Goal: Task Accomplishment & Management: Complete application form

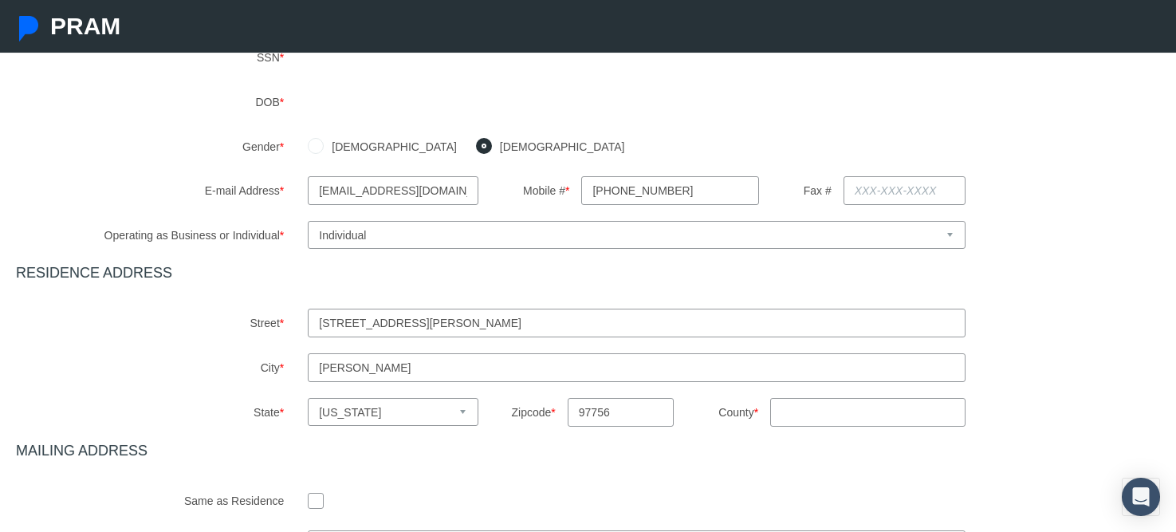
scroll to position [325, 0]
click at [869, 421] on input "County *" at bounding box center [867, 411] width 195 height 29
type input "Deschutes"
click at [840, 458] on h4 "MAILING ADDRESS" at bounding box center [588, 451] width 1144 height 18
click at [813, 406] on input "Deschutes" at bounding box center [867, 411] width 195 height 29
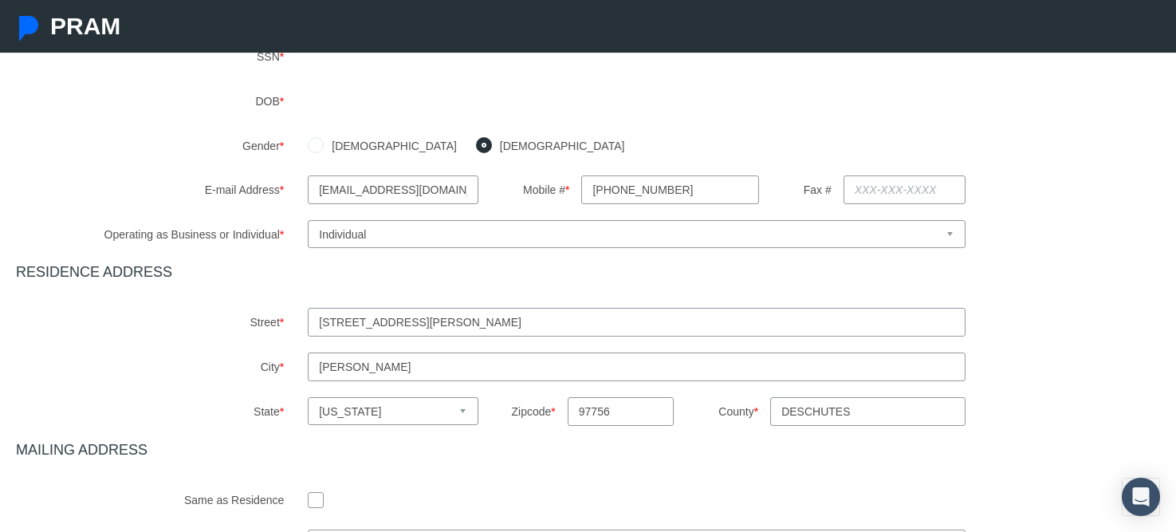
click at [814, 407] on input "Deschutes" at bounding box center [867, 411] width 195 height 29
click at [1042, 423] on div "State * Select state [US_STATE] [US_STATE] [US_STATE] [US_STATE] [US_STATE] [US…" at bounding box center [588, 411] width 1168 height 29
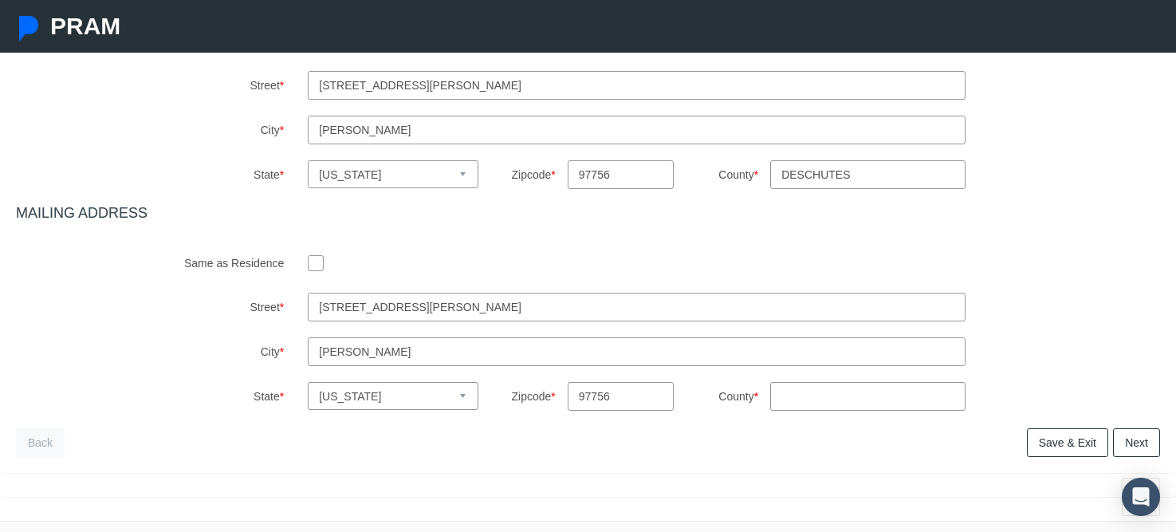
scroll to position [585, 0]
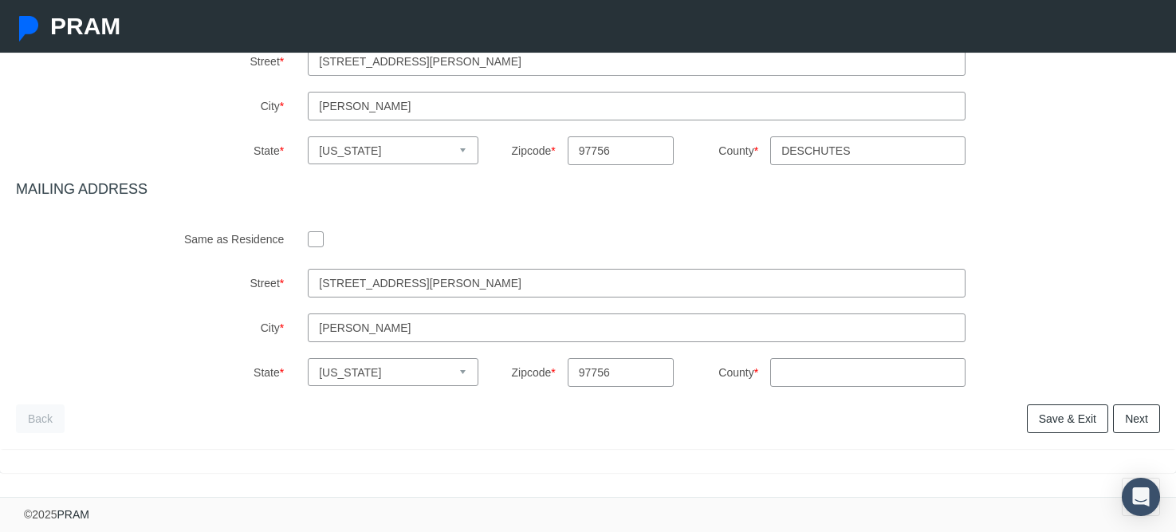
click at [868, 363] on input "County *" at bounding box center [867, 372] width 195 height 29
click at [1052, 349] on div "Street * [STREET_ADDRESS][PERSON_NAME] City * [GEOGRAPHIC_DATA] State * Select …" at bounding box center [588, 328] width 1144 height 118
click at [879, 372] on input "Deschutes" at bounding box center [867, 372] width 195 height 29
type input "Deschutes"
click at [170, 328] on label "City *" at bounding box center [150, 327] width 292 height 29
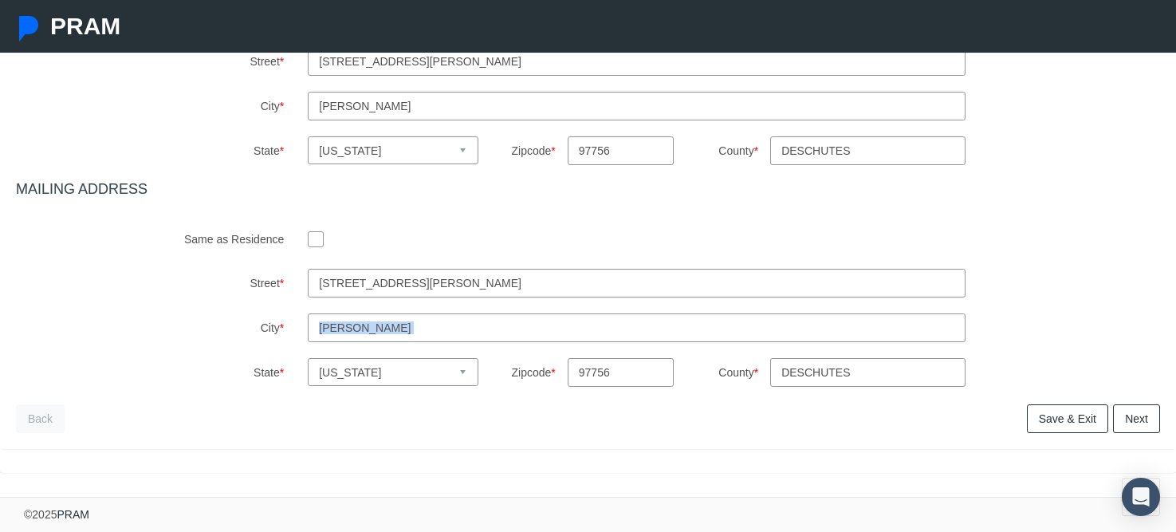
drag, startPoint x: 152, startPoint y: 341, endPoint x: 126, endPoint y: 377, distance: 44.5
click at [127, 376] on div "Street * [STREET_ADDRESS][PERSON_NAME] City * [GEOGRAPHIC_DATA] State * Select …" at bounding box center [588, 328] width 1144 height 118
click at [1130, 422] on link "Next" at bounding box center [1136, 418] width 47 height 29
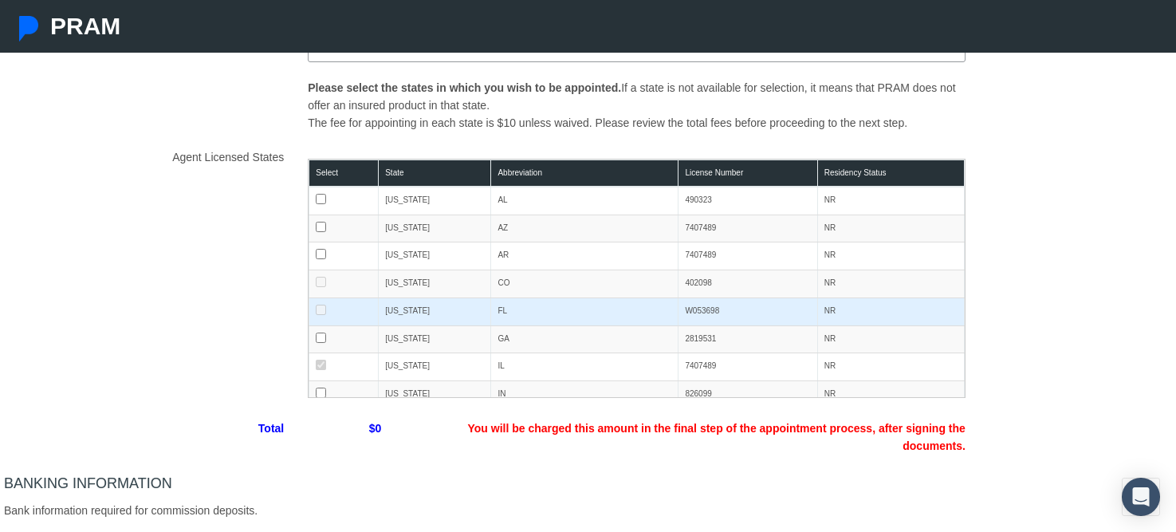
scroll to position [206, 0]
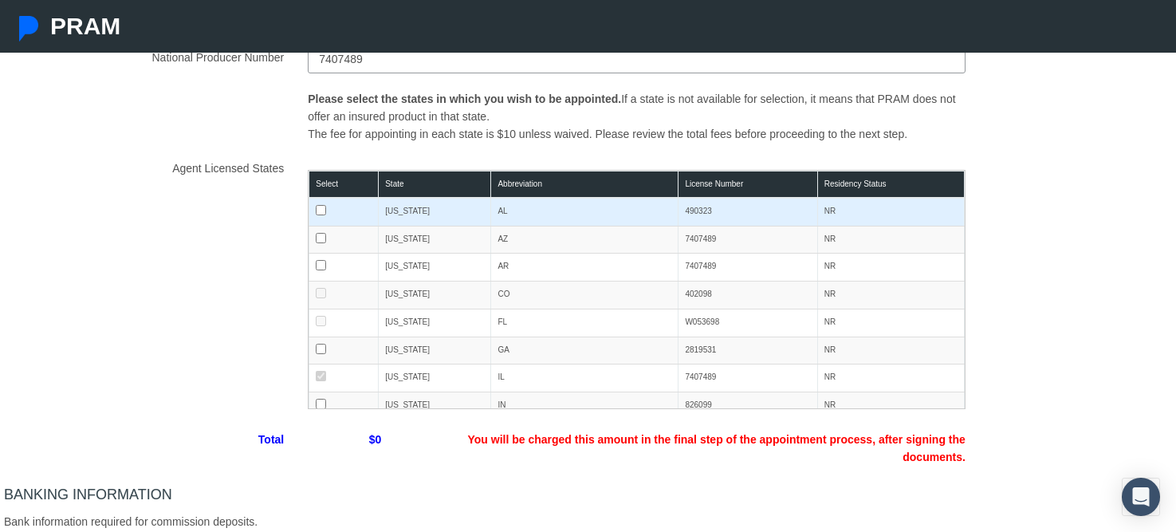
click at [318, 214] on input "checkbox" at bounding box center [321, 210] width 10 height 10
checkbox input "true"
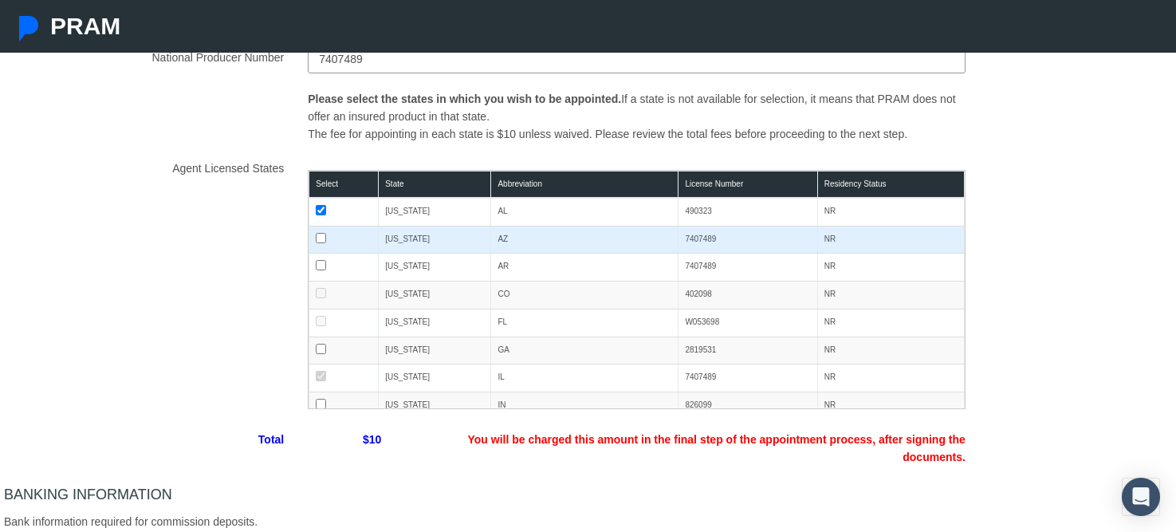
click at [319, 240] on input "checkbox" at bounding box center [321, 238] width 10 height 10
checkbox input "true"
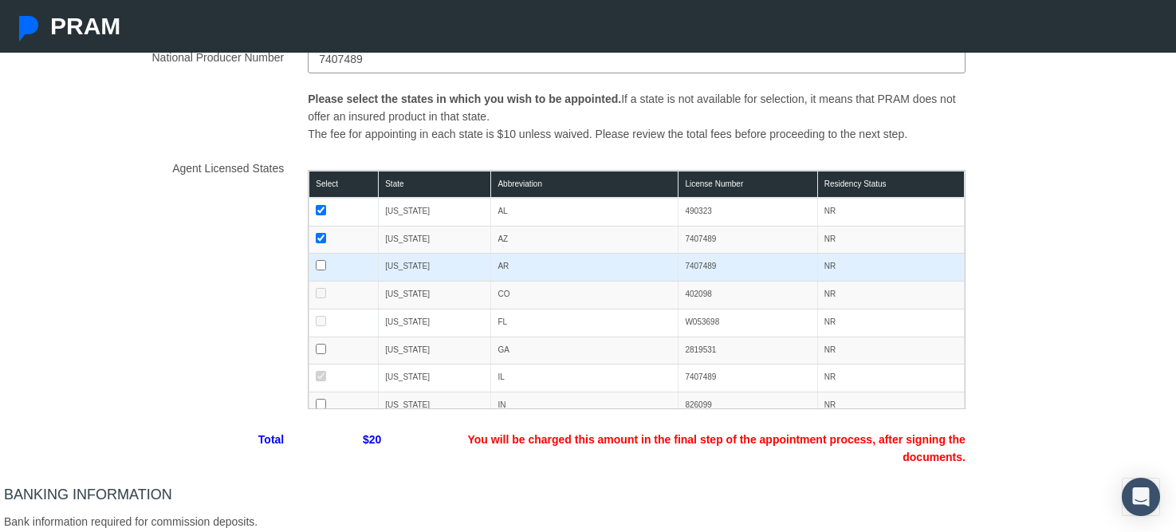
click at [319, 262] on input "checkbox" at bounding box center [321, 265] width 10 height 10
checkbox input "true"
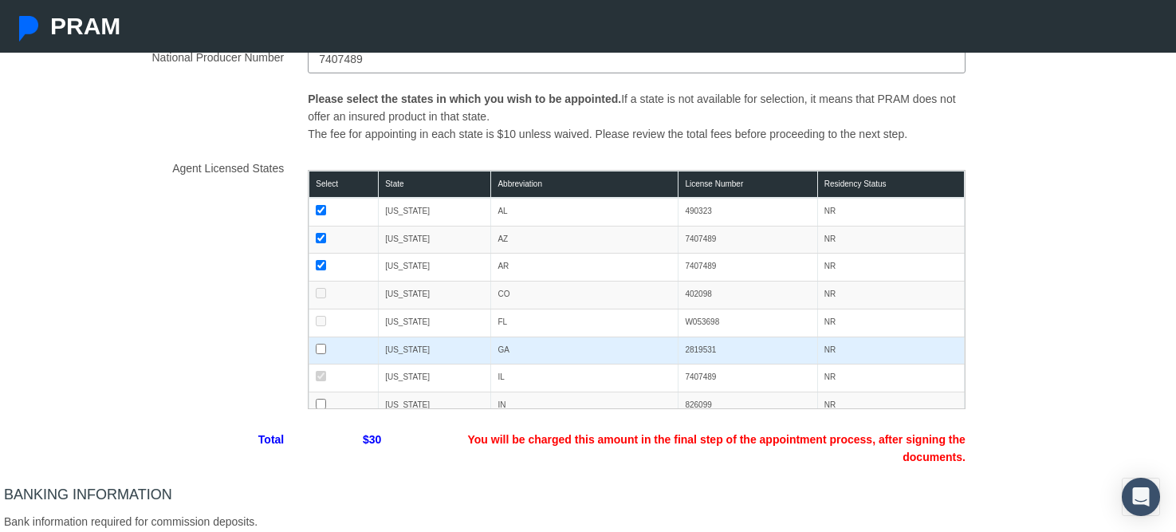
click at [315, 353] on td at bounding box center [343, 350] width 69 height 28
click at [325, 352] on input "checkbox" at bounding box center [321, 349] width 10 height 10
checkbox input "true"
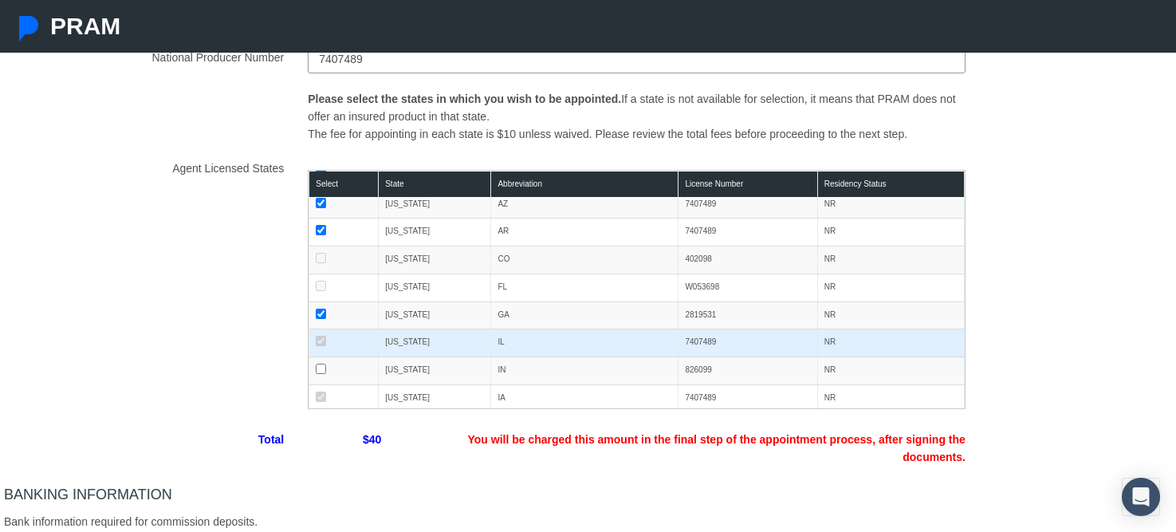
scroll to position [39, 0]
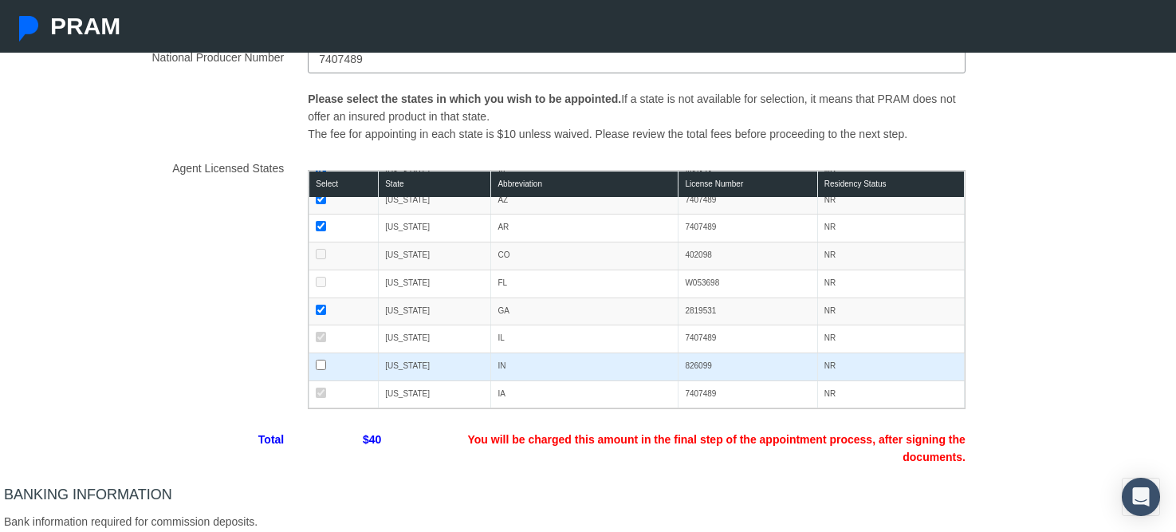
click at [322, 370] on td at bounding box center [343, 366] width 69 height 28
click at [321, 368] on input "checkbox" at bounding box center [321, 365] width 10 height 10
checkbox input "true"
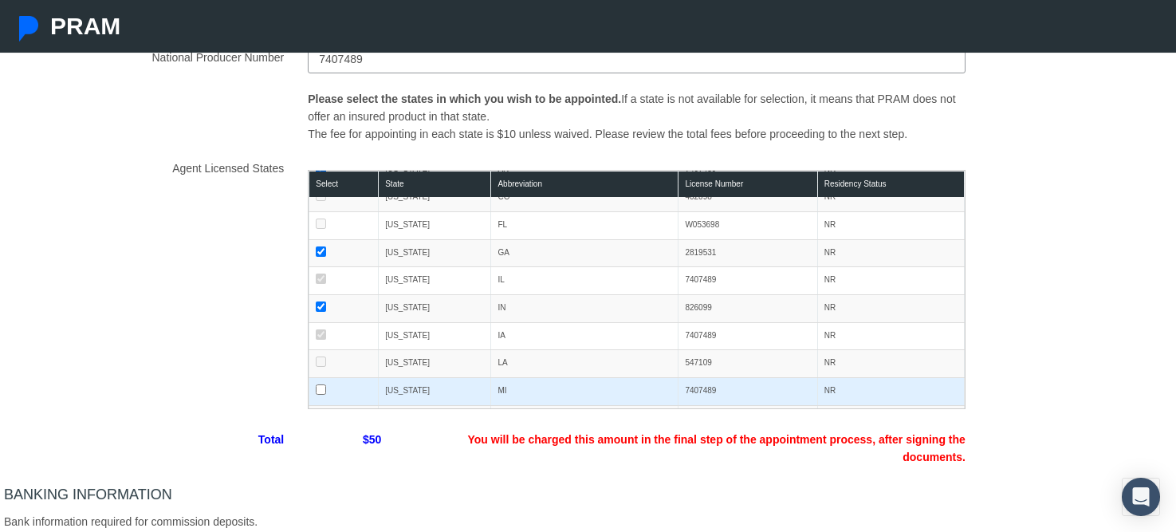
scroll to position [119, 0]
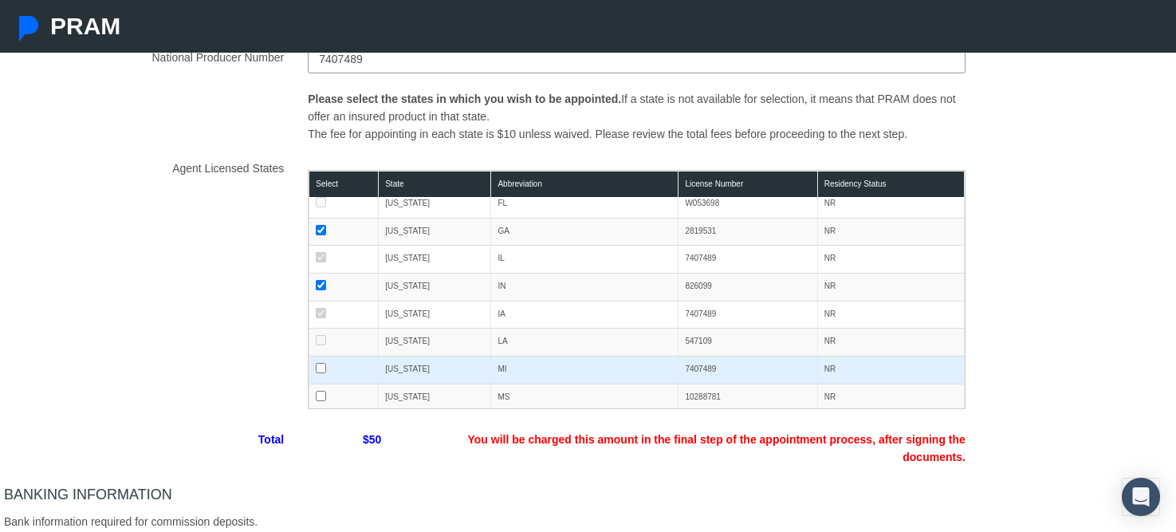
click at [324, 373] on td at bounding box center [343, 370] width 69 height 28
click at [320, 370] on input "checkbox" at bounding box center [321, 368] width 10 height 10
checkbox input "true"
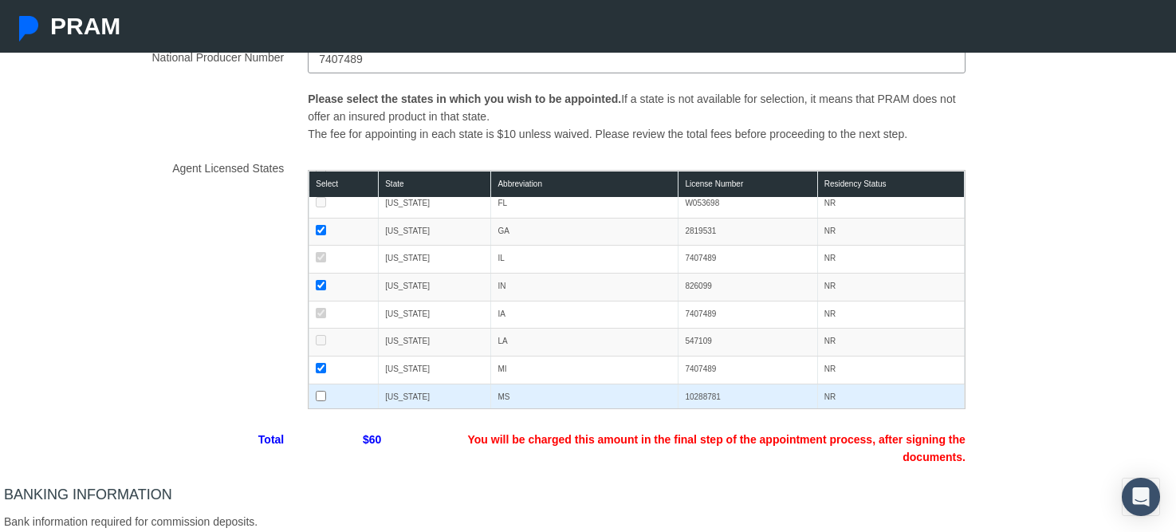
click at [320, 394] on input "checkbox" at bounding box center [321, 396] width 10 height 10
checkbox input "true"
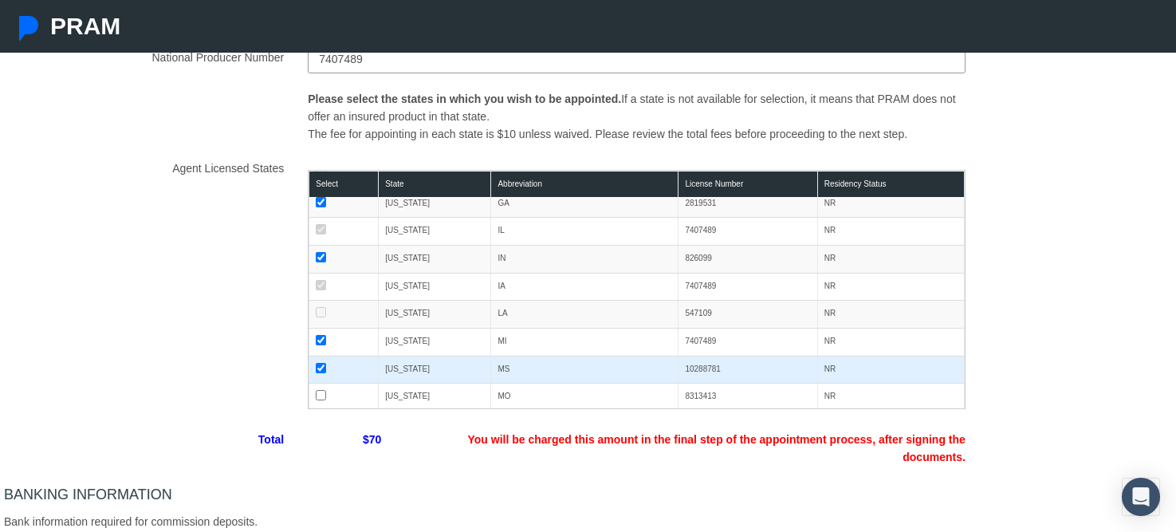
scroll to position [176, 0]
click at [320, 368] on input "checkbox" at bounding box center [321, 365] width 10 height 10
checkbox input "true"
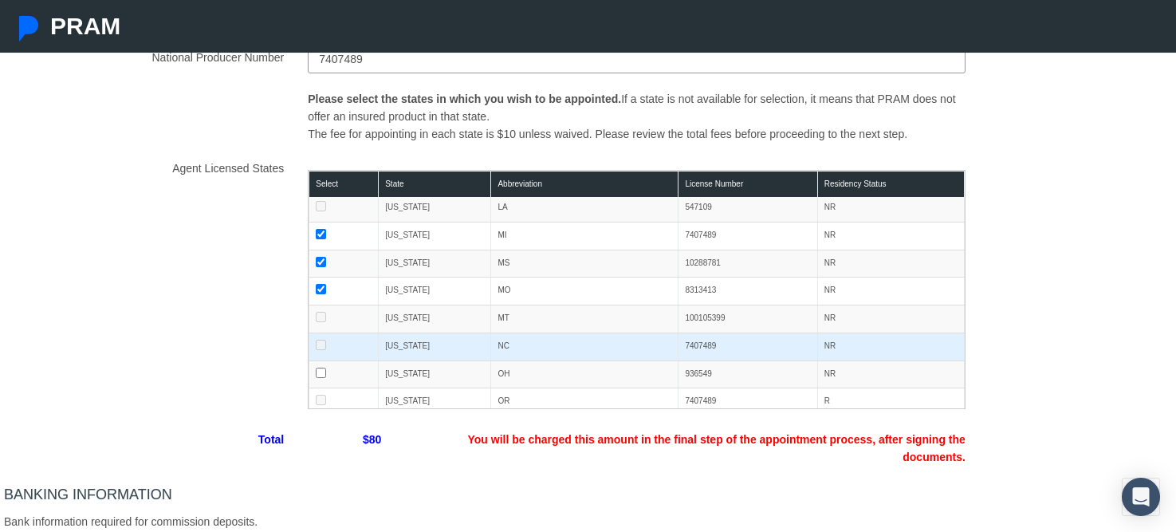
scroll to position [258, 0]
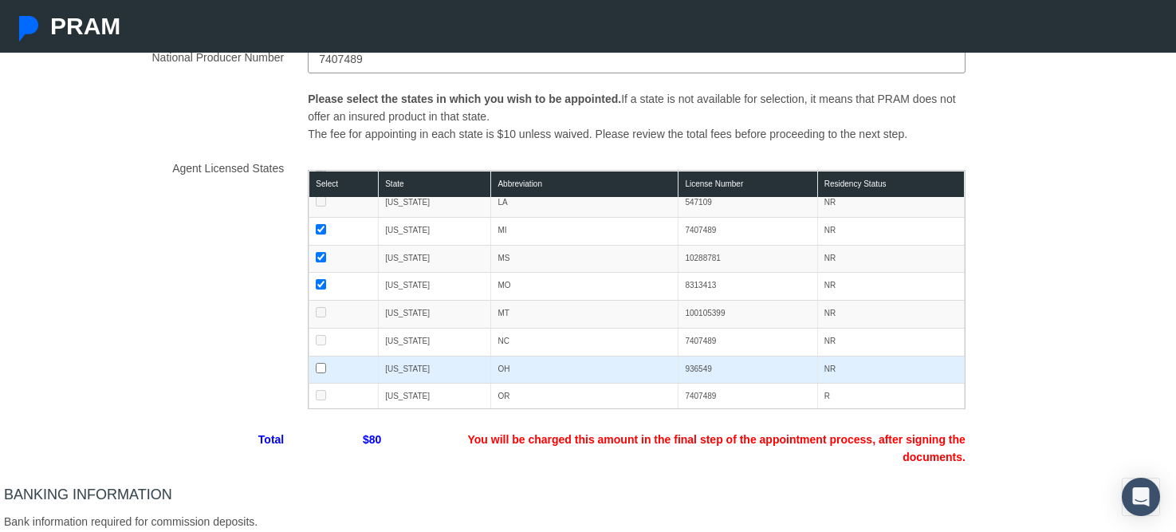
click at [323, 368] on input "checkbox" at bounding box center [321, 368] width 10 height 10
checkbox input "true"
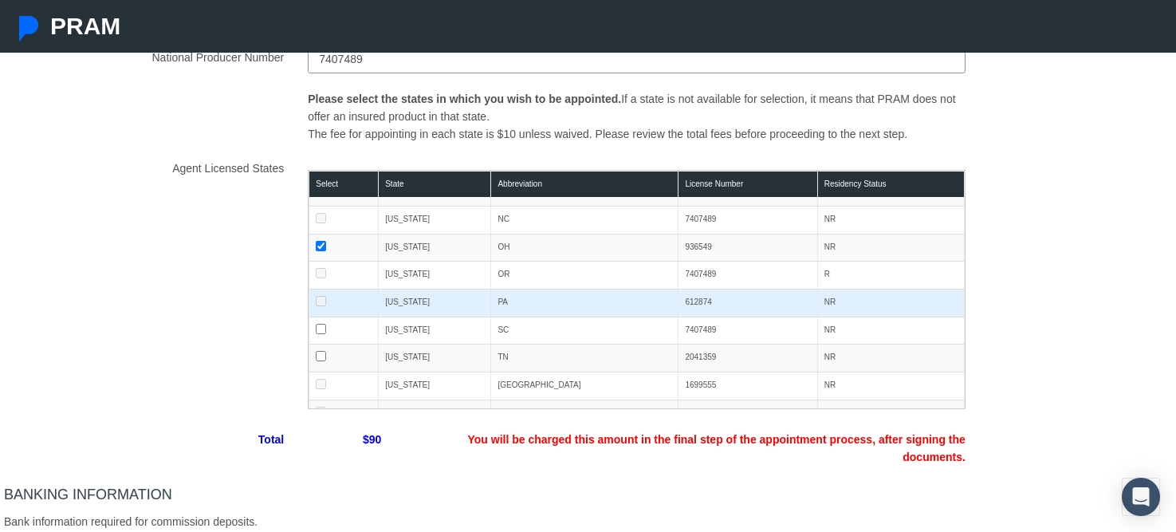
scroll to position [394, 0]
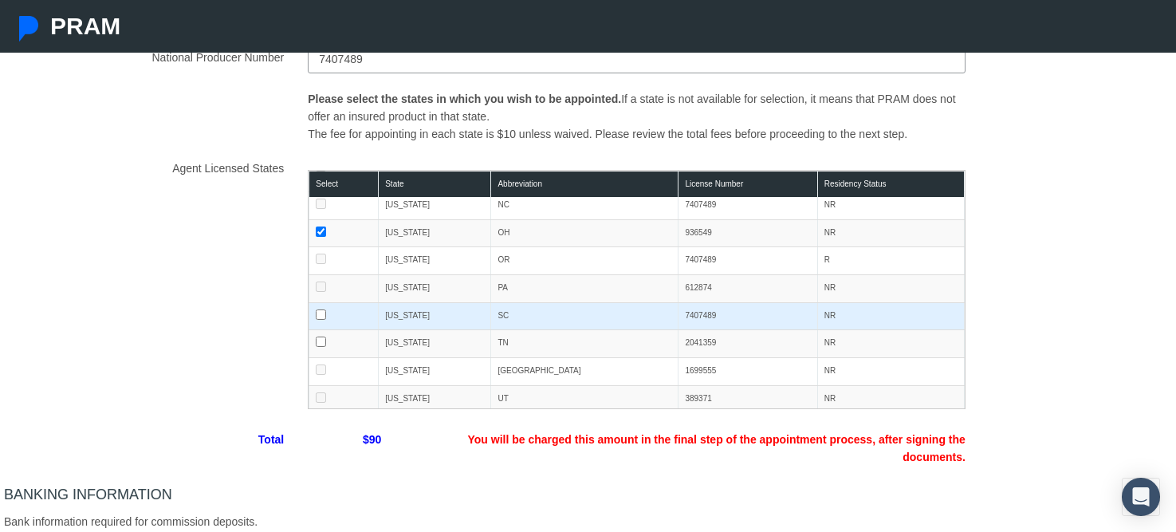
click at [317, 321] on td at bounding box center [343, 316] width 69 height 28
click at [320, 317] on input "checkbox" at bounding box center [321, 314] width 10 height 10
checkbox input "true"
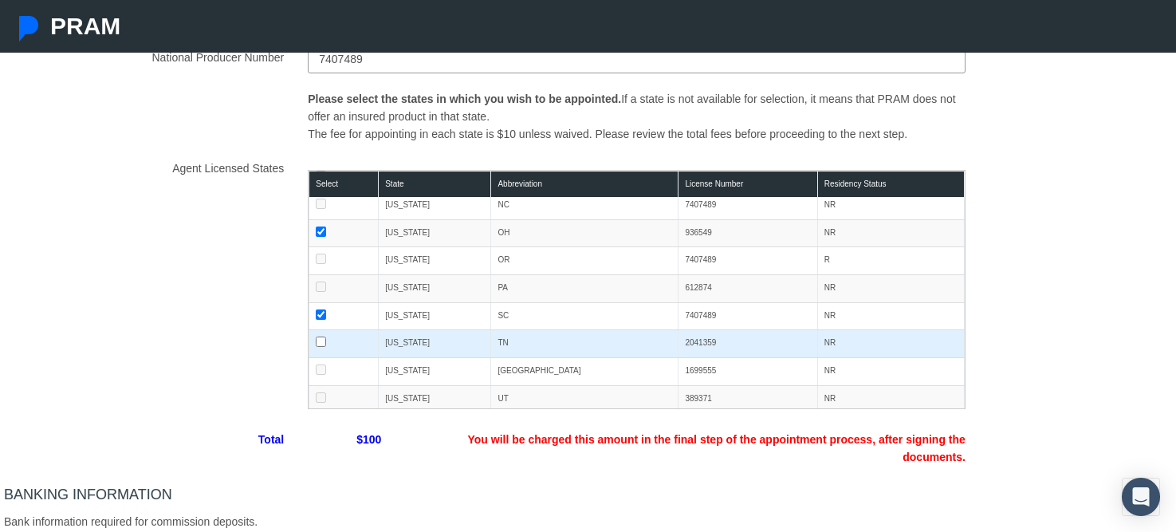
click at [321, 341] on input "checkbox" at bounding box center [321, 341] width 10 height 10
checkbox input "true"
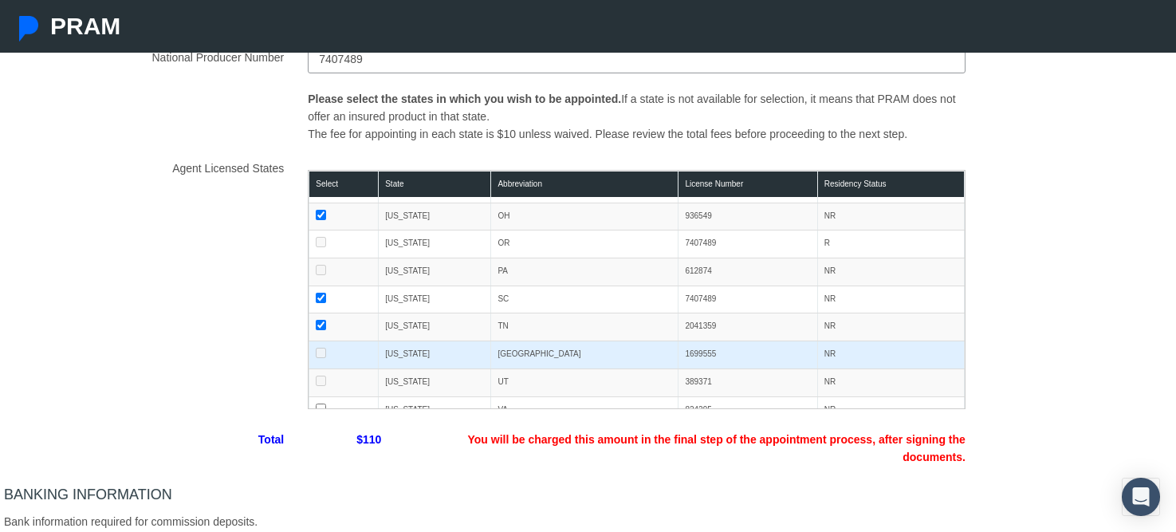
scroll to position [439, 0]
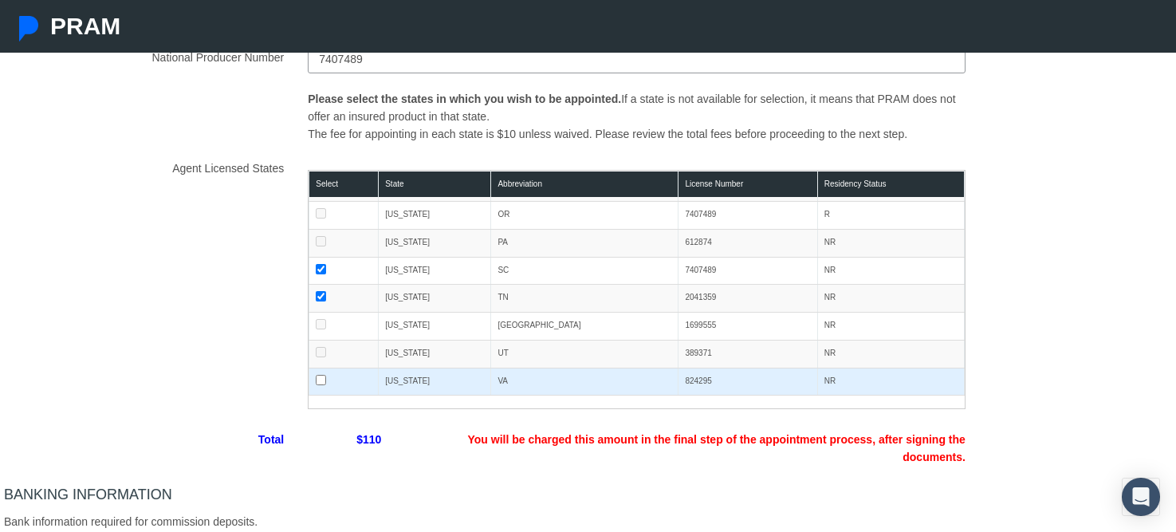
click at [320, 383] on input "checkbox" at bounding box center [321, 380] width 10 height 10
checkbox input "true"
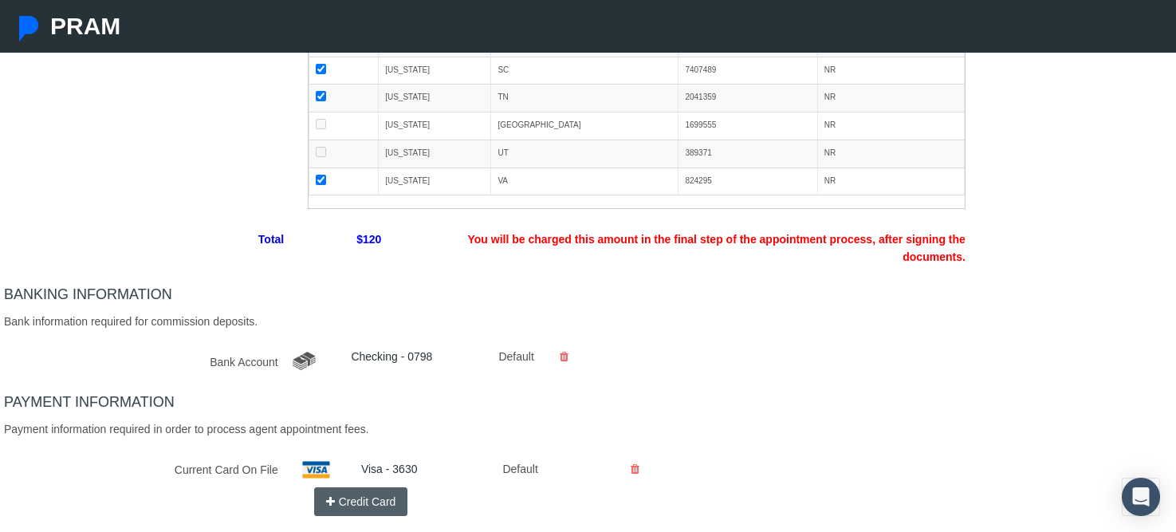
scroll to position [534, 0]
